Goal: Navigation & Orientation: Find specific page/section

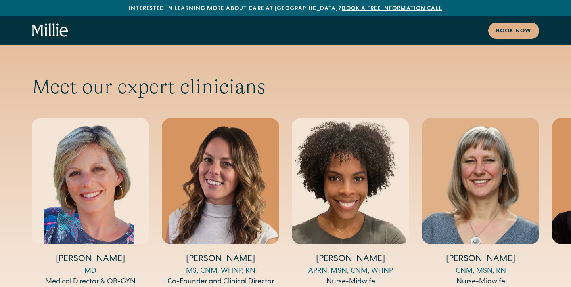
scroll to position [2599, 0]
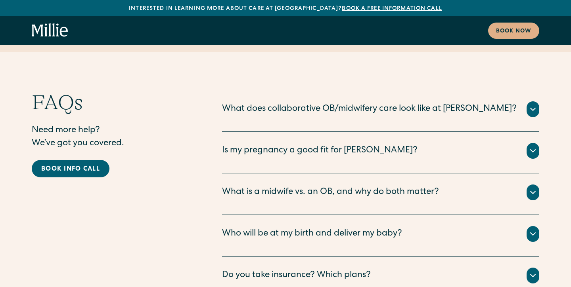
scroll to position [3923, 0]
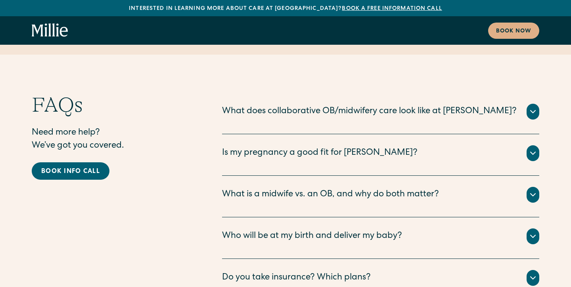
click at [532, 277] on icon at bounding box center [532, 278] width 5 height 2
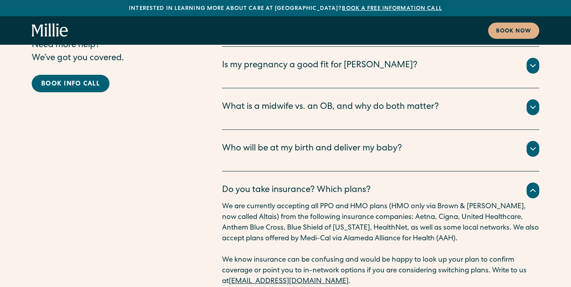
scroll to position [4009, 0]
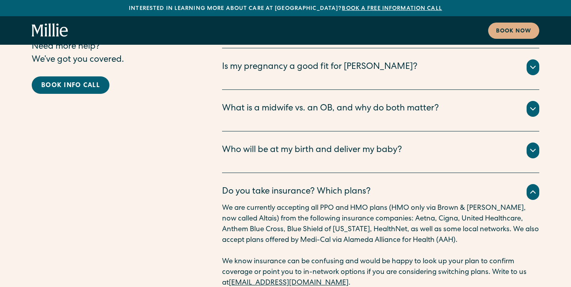
click at [535, 188] on icon at bounding box center [533, 193] width 10 height 10
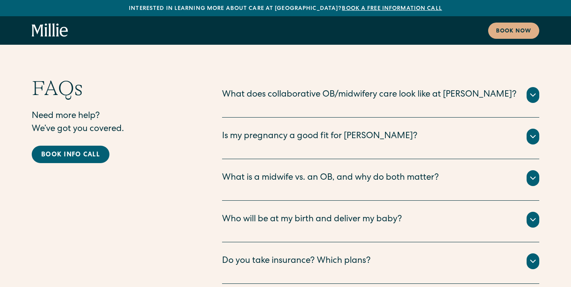
scroll to position [3939, 0]
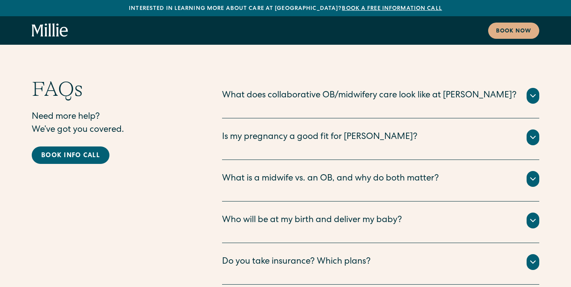
click at [535, 216] on icon at bounding box center [533, 221] width 10 height 10
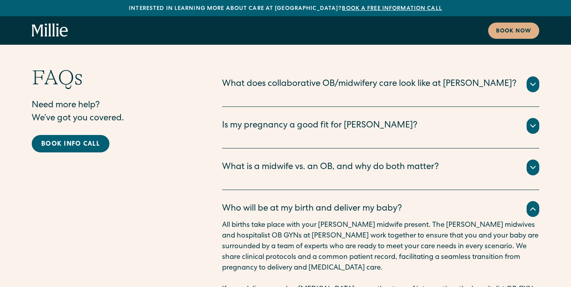
scroll to position [3951, 0]
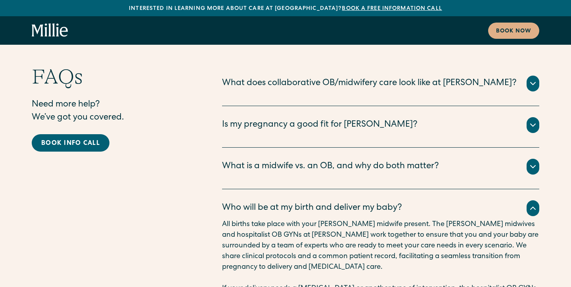
click at [534, 204] on icon at bounding box center [533, 209] width 10 height 10
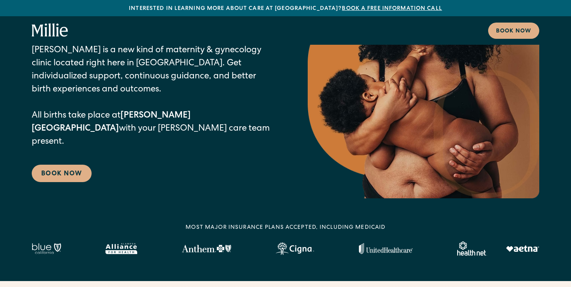
scroll to position [0, 0]
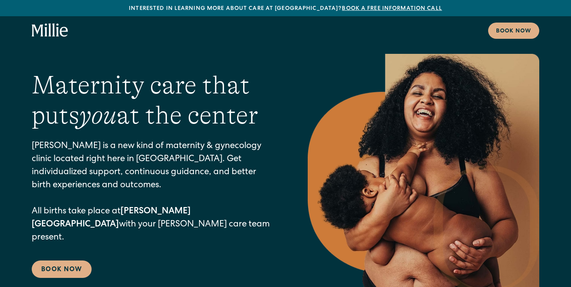
click at [43, 32] on icon "home" at bounding box center [50, 30] width 36 height 14
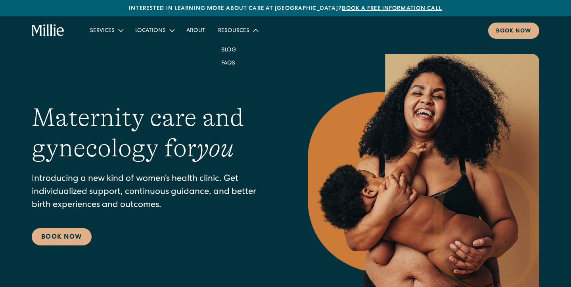
click at [232, 32] on div "Resources" at bounding box center [233, 31] width 31 height 8
click at [251, 32] on icon at bounding box center [256, 31] width 10 height 10
click at [155, 50] on link "Berkeley" at bounding box center [166, 49] width 68 height 13
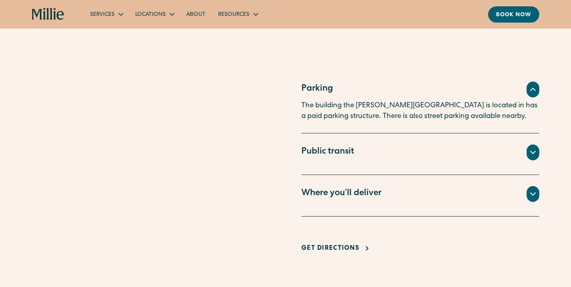
scroll to position [515, 0]
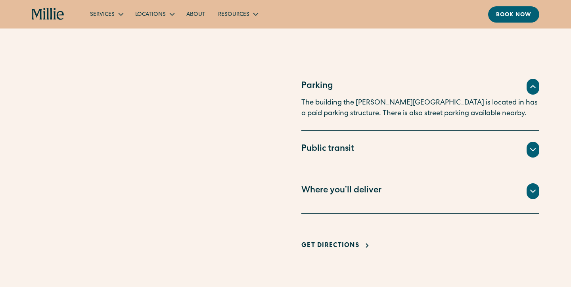
click at [534, 190] on icon at bounding box center [532, 191] width 5 height 2
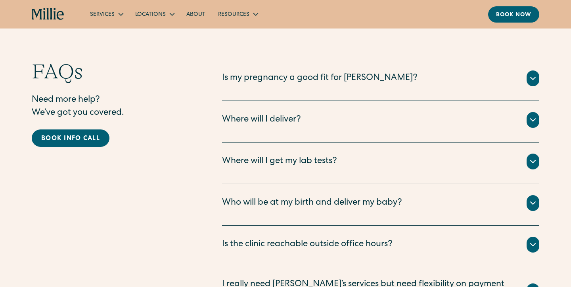
scroll to position [2031, 0]
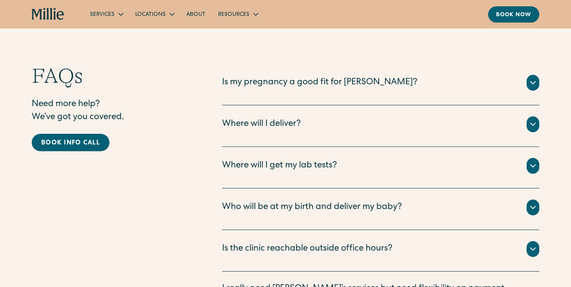
click at [532, 120] on icon at bounding box center [533, 125] width 10 height 10
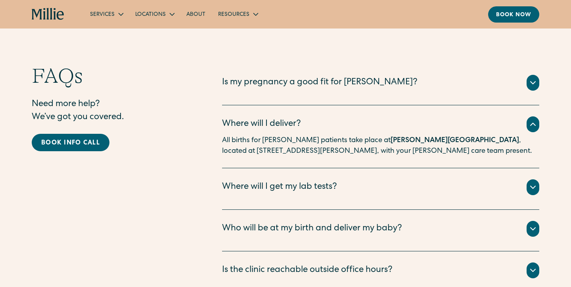
click at [532, 123] on icon at bounding box center [532, 124] width 5 height 2
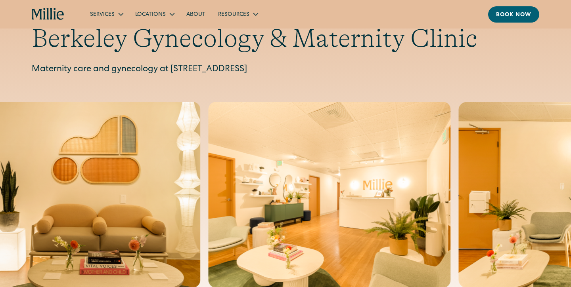
scroll to position [0, 0]
